Goal: Information Seeking & Learning: Learn about a topic

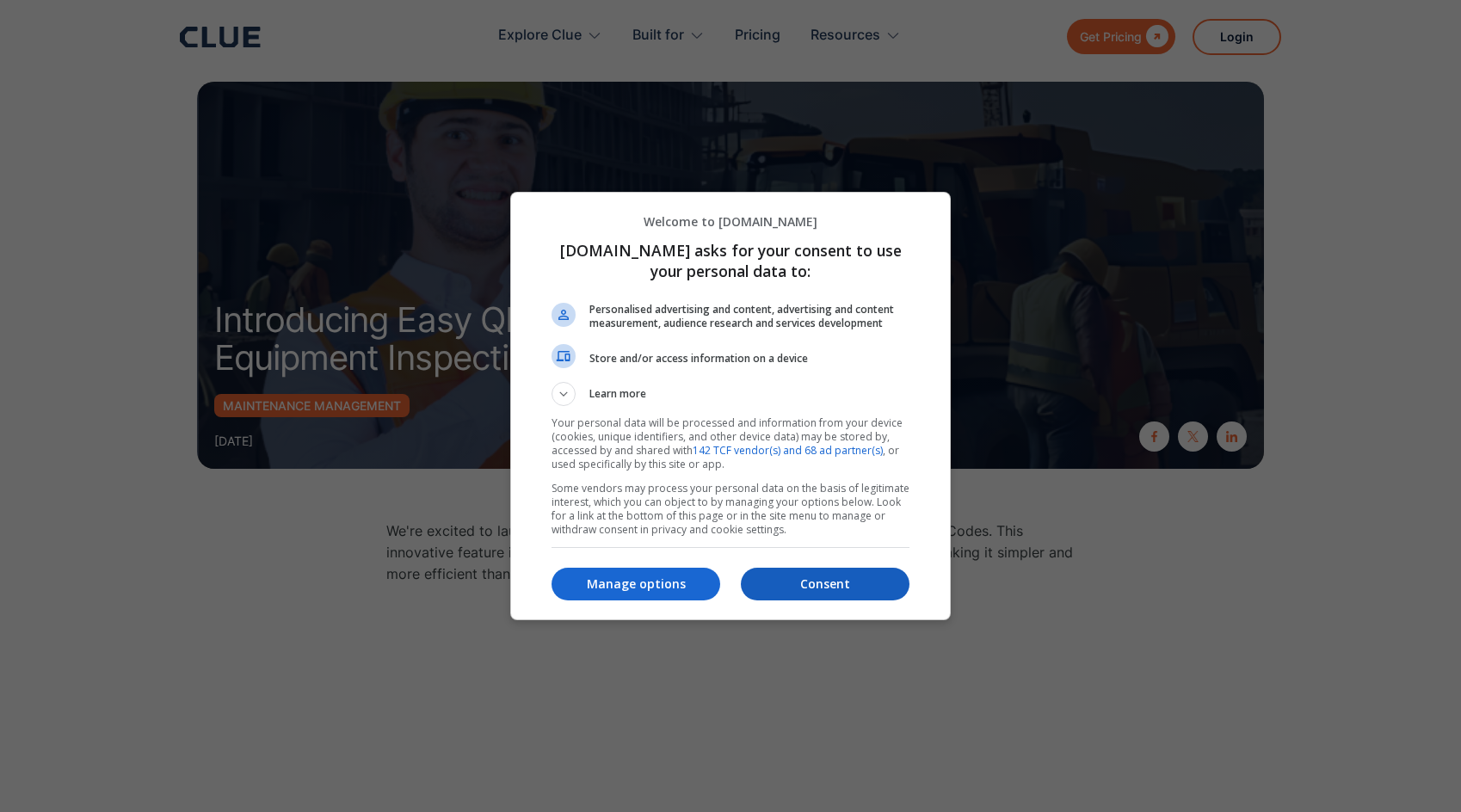
click at [867, 585] on p "Consent" at bounding box center [825, 584] width 169 height 17
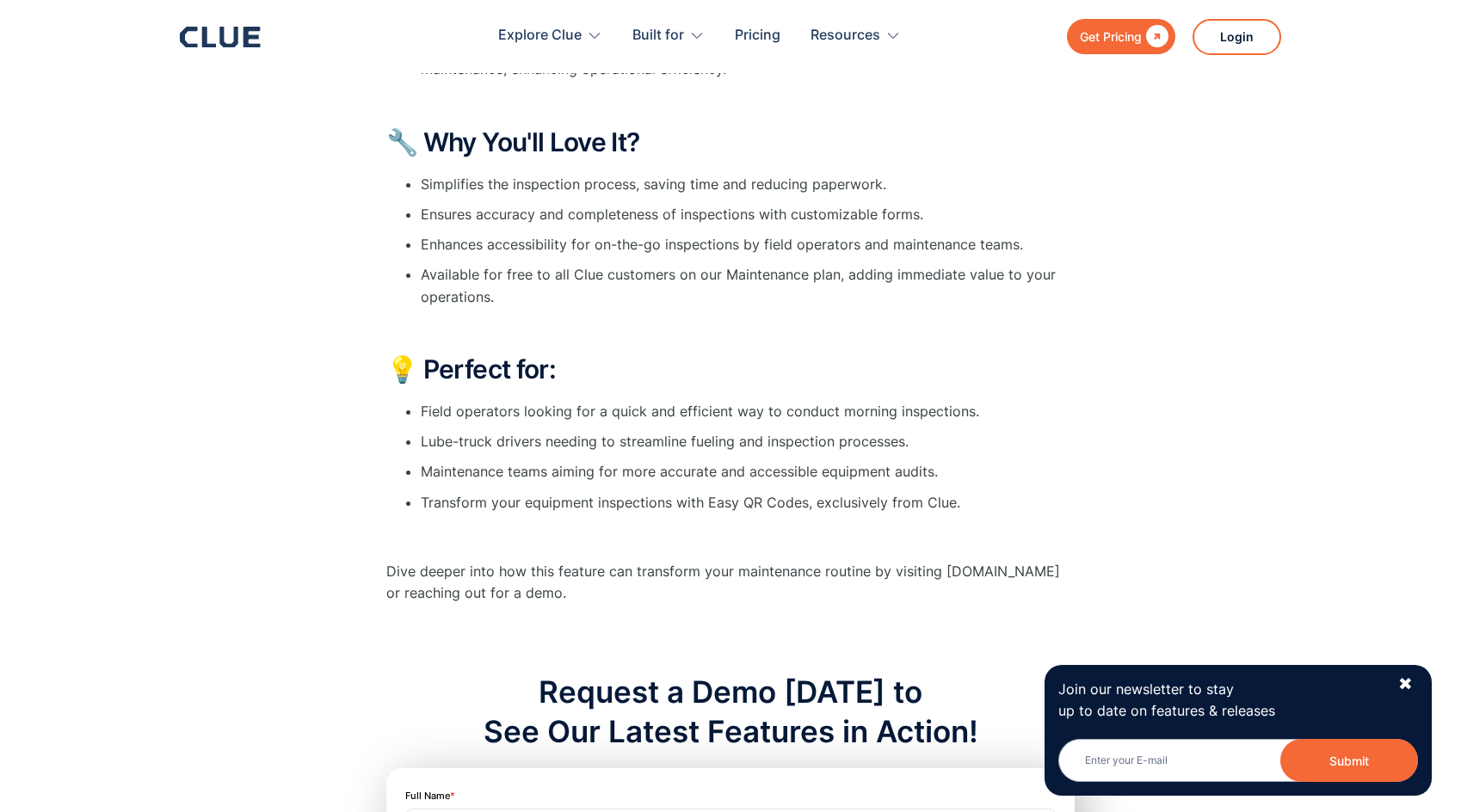
scroll to position [1048, 0]
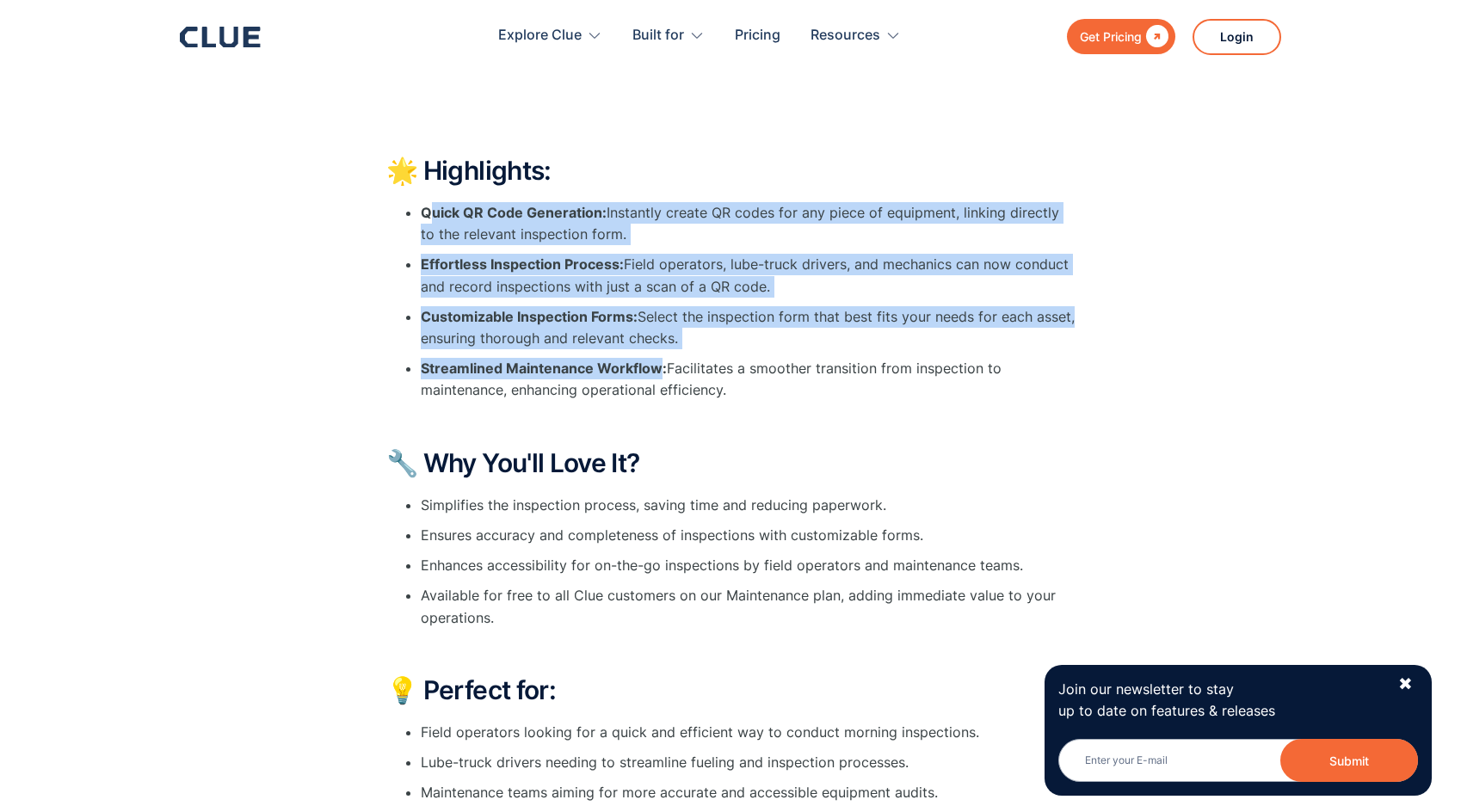
drag, startPoint x: 428, startPoint y: 209, endPoint x: 659, endPoint y: 372, distance: 282.7
click at [660, 372] on div "We're excited to launch our latest feature within the Clue Maintenance suite: E…" at bounding box center [731, 206] width 688 height 1470
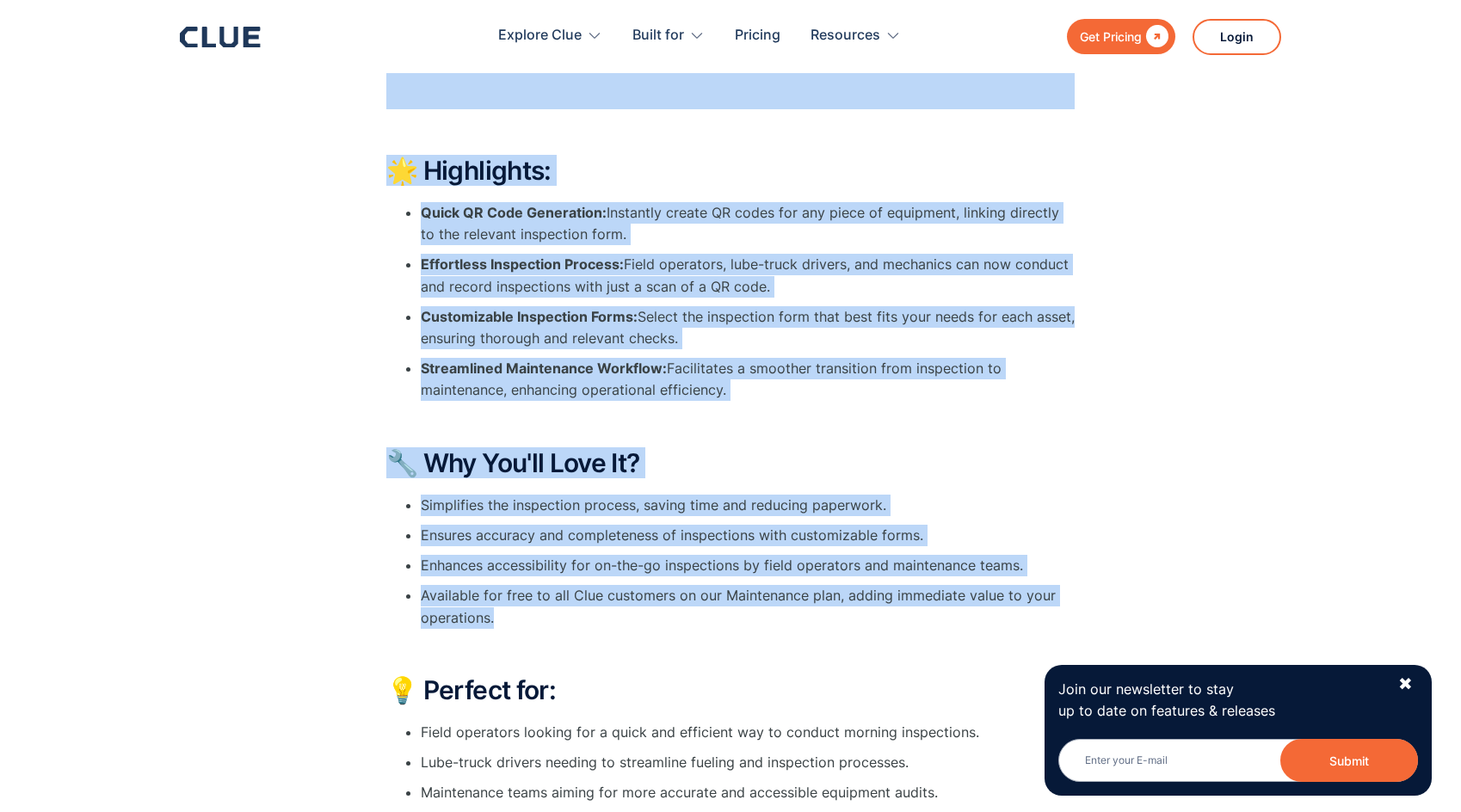
drag, startPoint x: 358, startPoint y: 468, endPoint x: 550, endPoint y: 611, distance: 239.4
click at [550, 611] on div "We're excited to launch our latest feature within the Clue Maintenance suite: E…" at bounding box center [730, 574] width 1067 height 2238
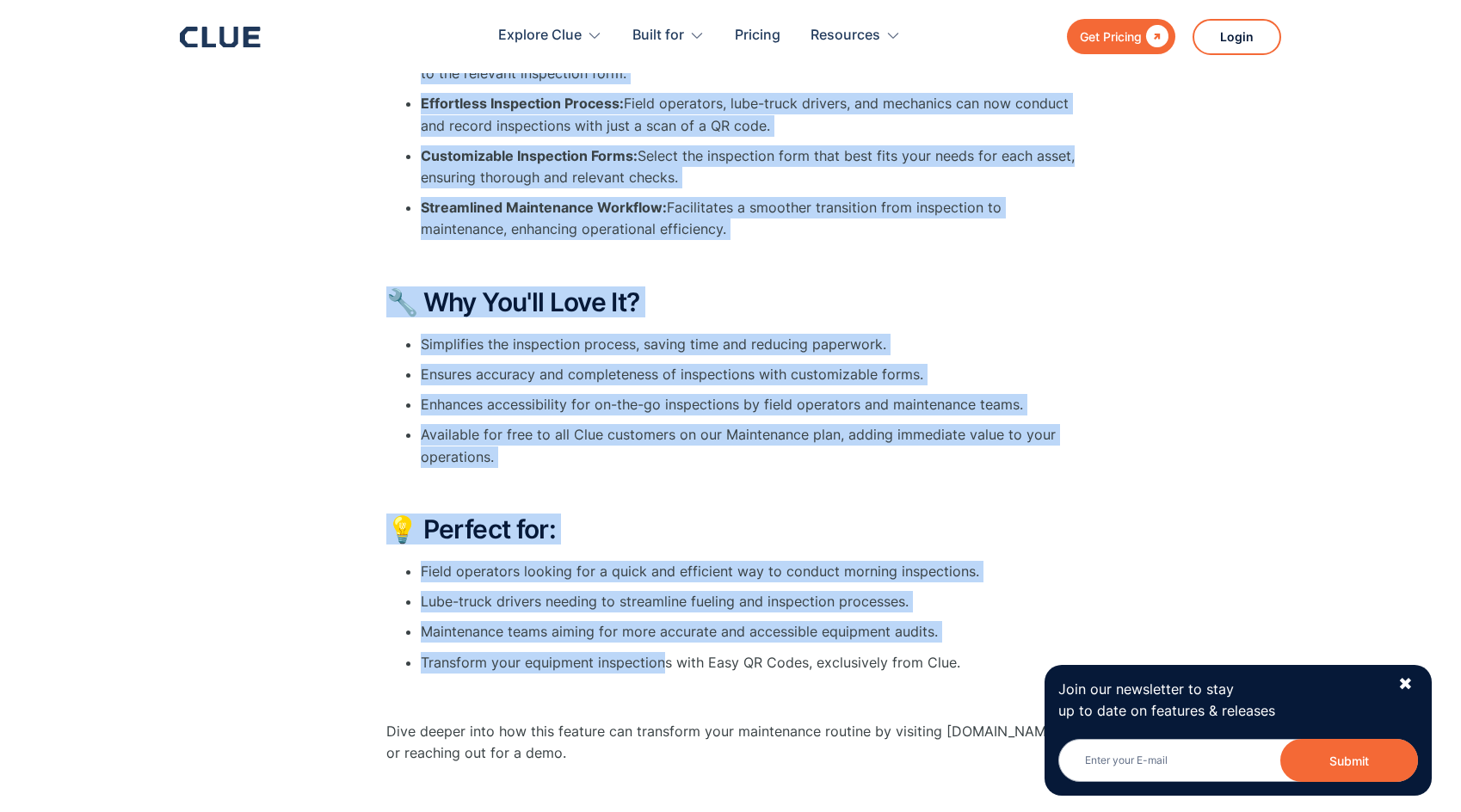
drag, startPoint x: 368, startPoint y: 541, endPoint x: 664, endPoint y: 662, distance: 319.8
click at [664, 662] on div "We're excited to launch our latest feature within the Clue Maintenance suite: E…" at bounding box center [730, 413] width 1067 height 2238
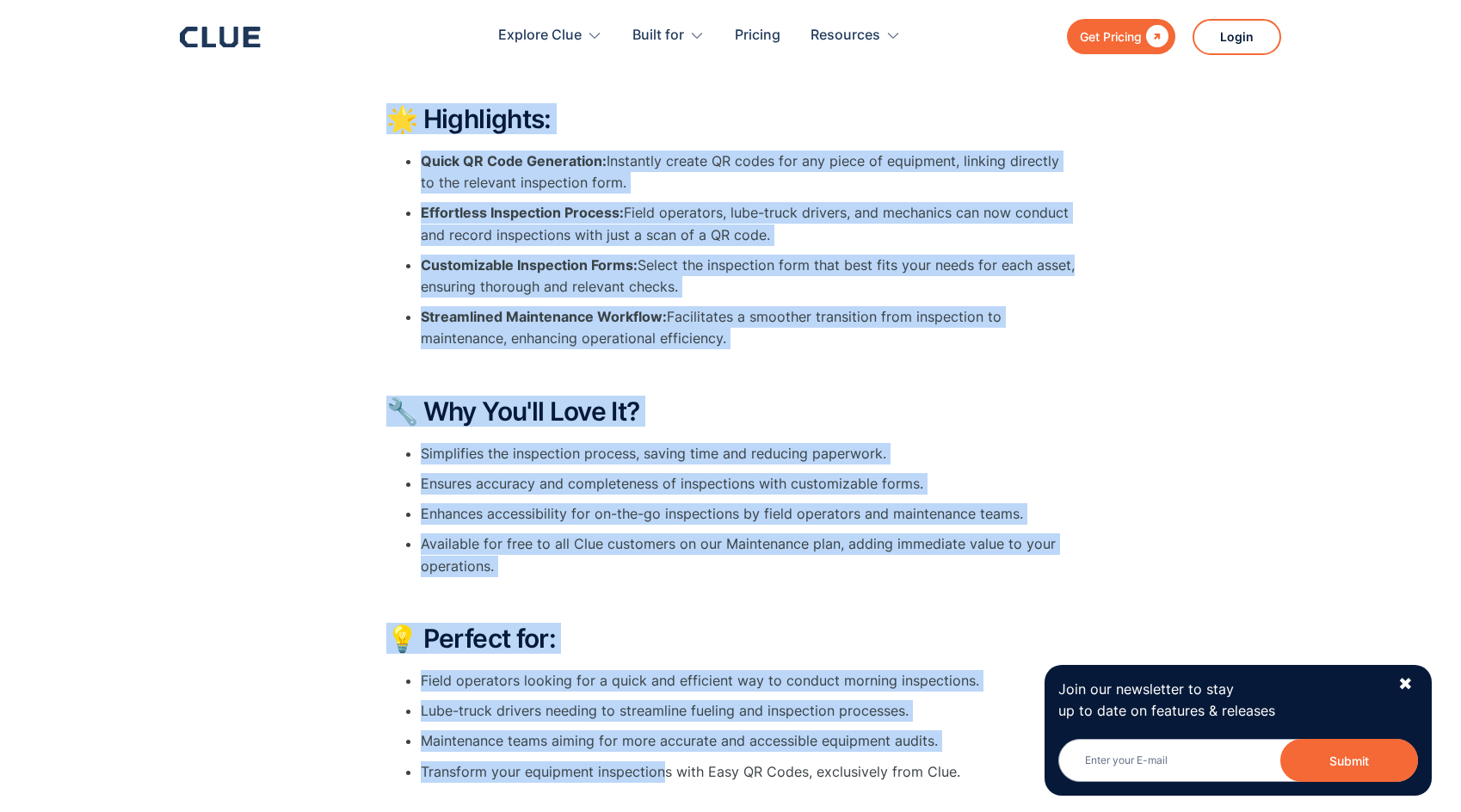
scroll to position [1060, 0]
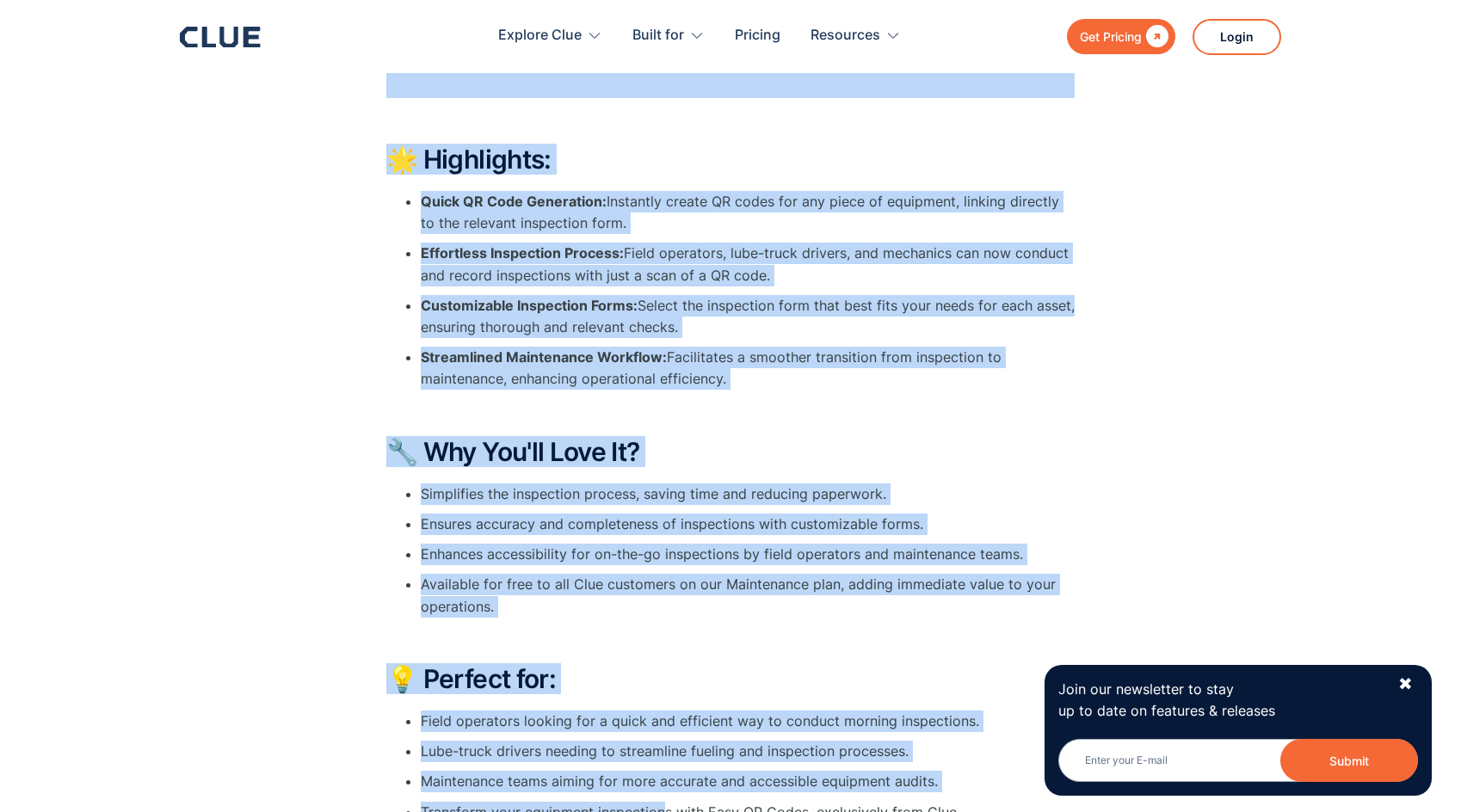
click at [794, 497] on li "Simplifies the inspection process, saving time and reducing paperwork." at bounding box center [747, 494] width 654 height 21
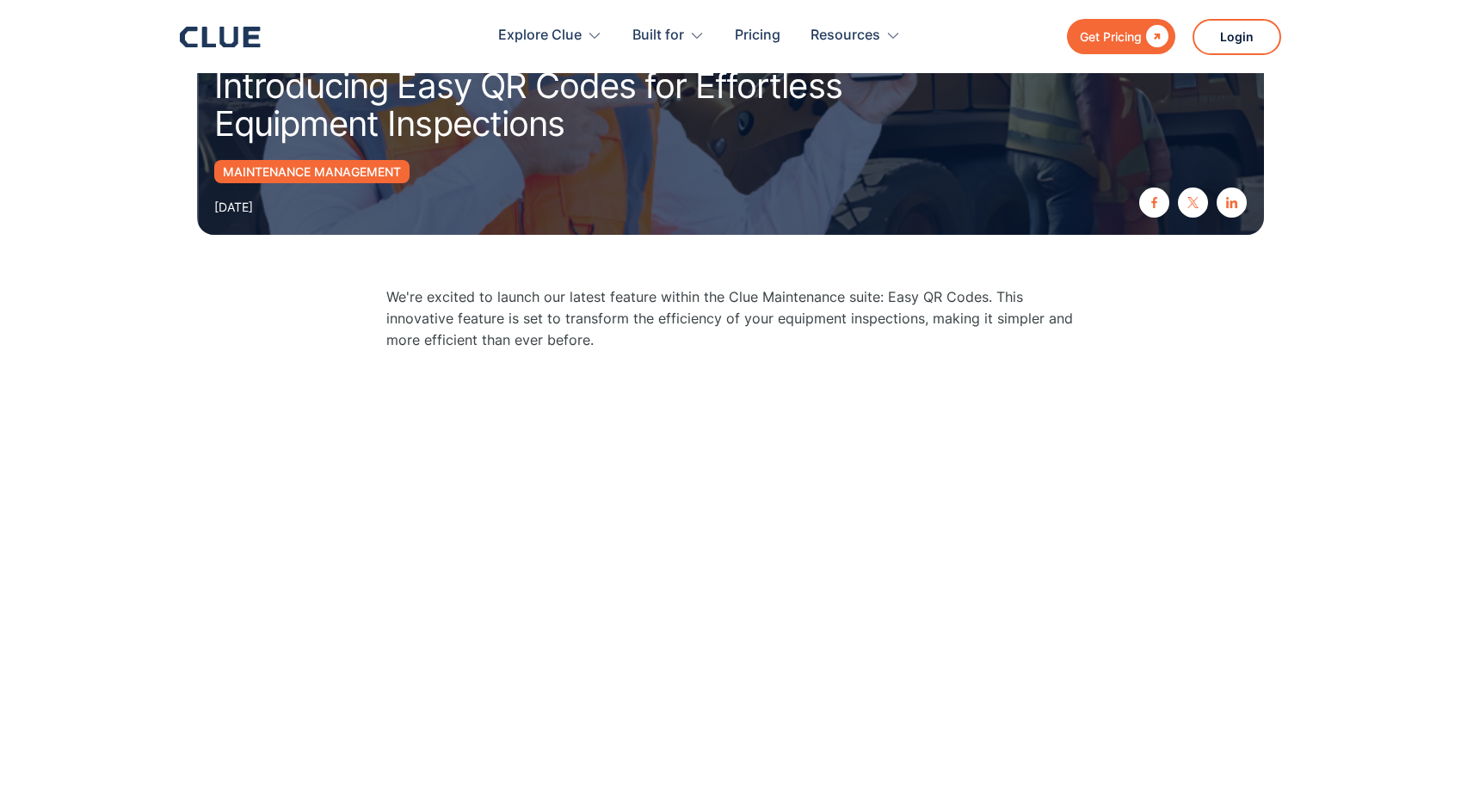
scroll to position [463, 0]
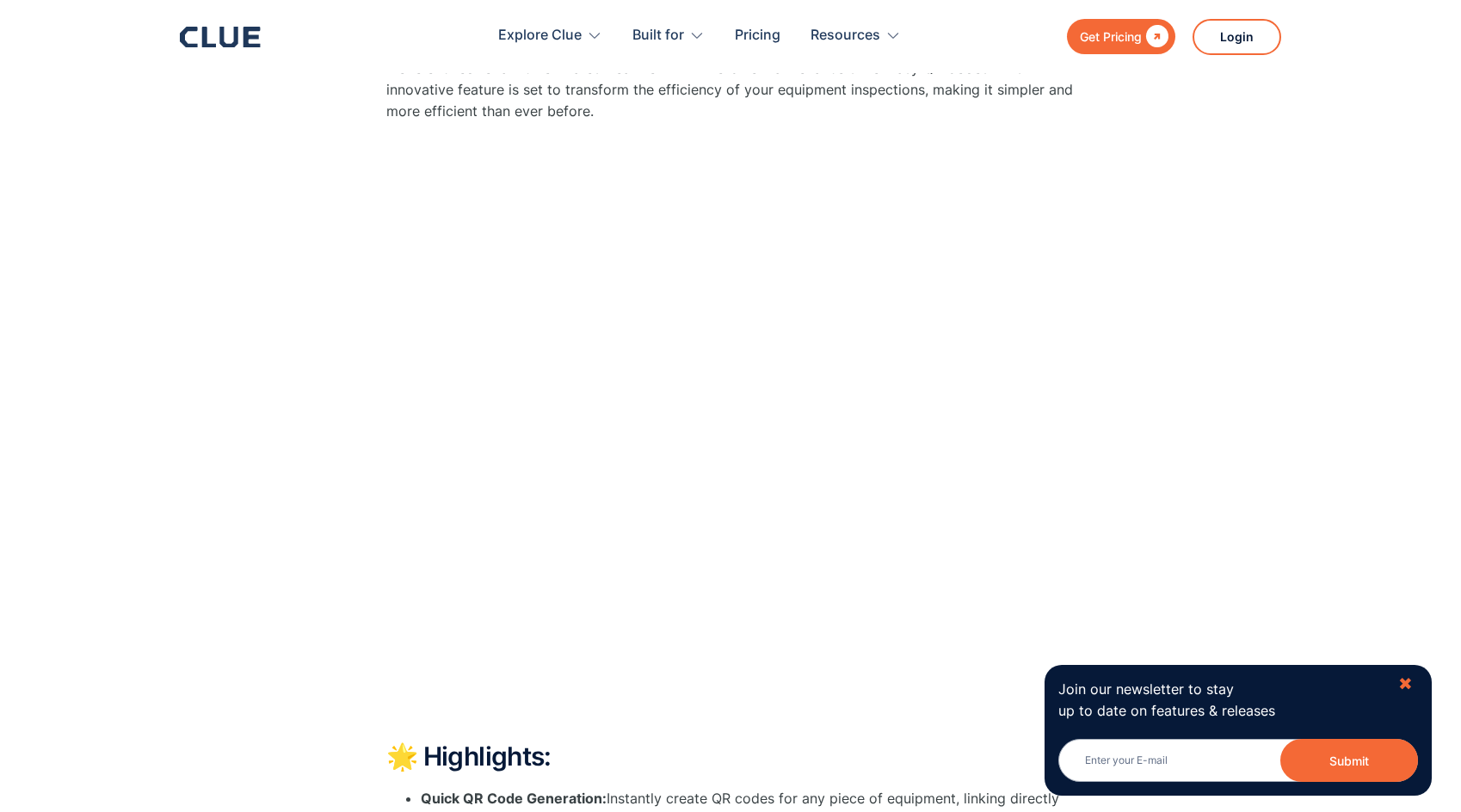
click at [1400, 678] on div "✖" at bounding box center [1405, 684] width 15 height 21
